Goal: Transaction & Acquisition: Purchase product/service

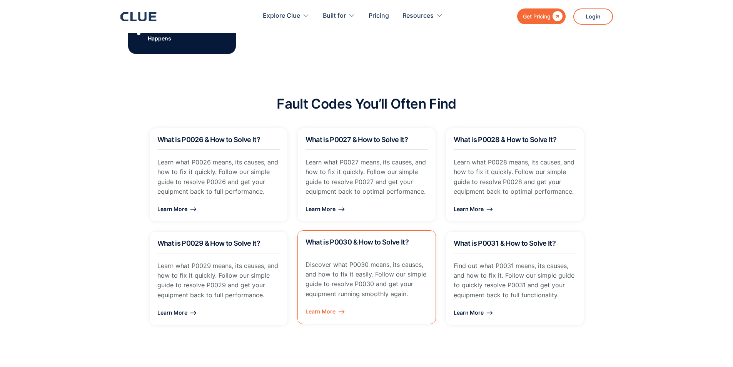
scroll to position [538, 0]
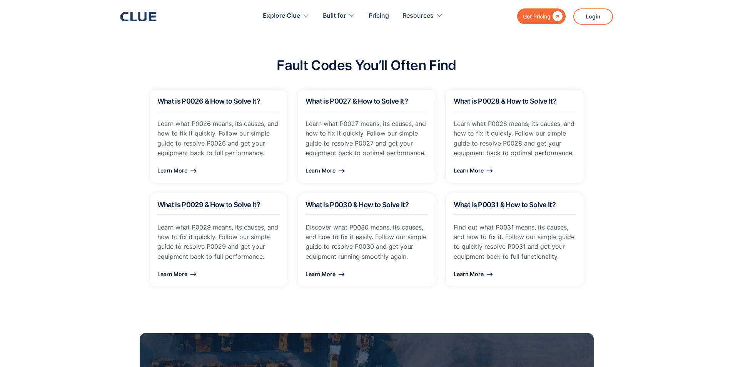
click at [520, 17] on link "Get Pricing " at bounding box center [541, 16] width 48 height 16
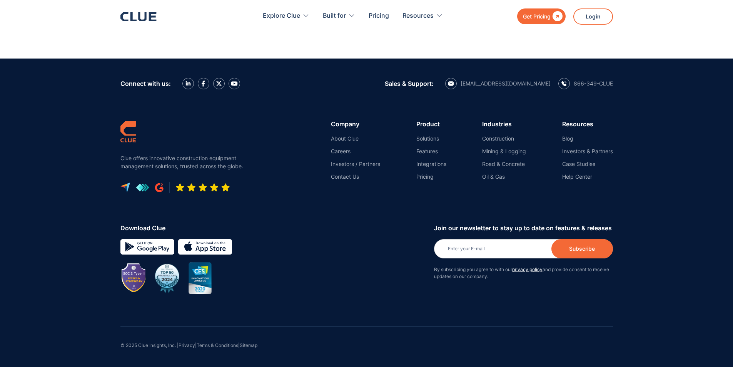
scroll to position [1234, 0]
